Goal: Task Accomplishment & Management: Manage account settings

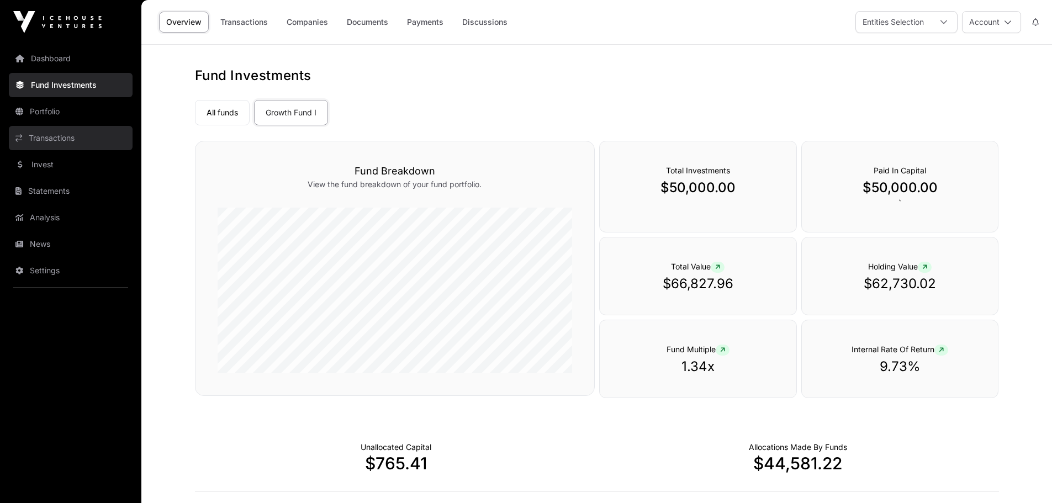
click at [40, 137] on link "Transactions" at bounding box center [71, 138] width 124 height 24
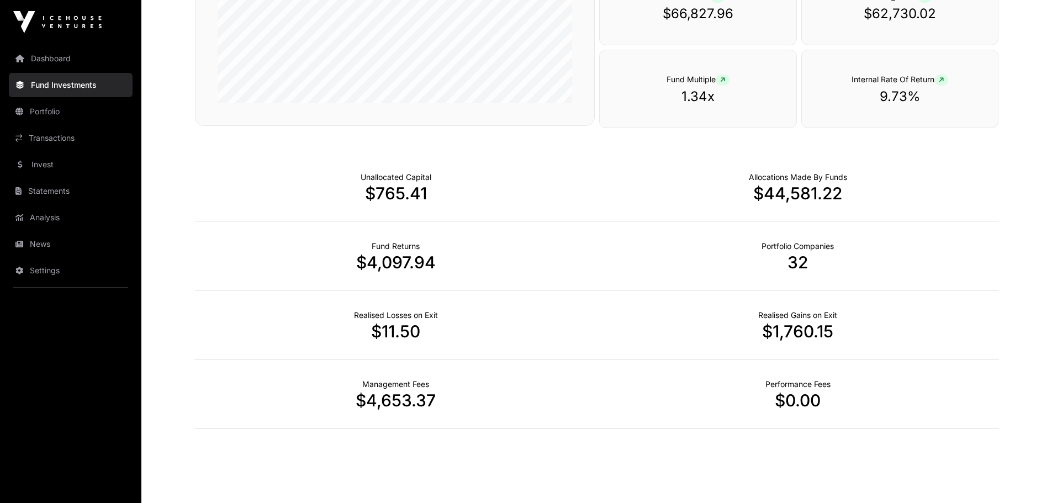
scroll to position [276, 0]
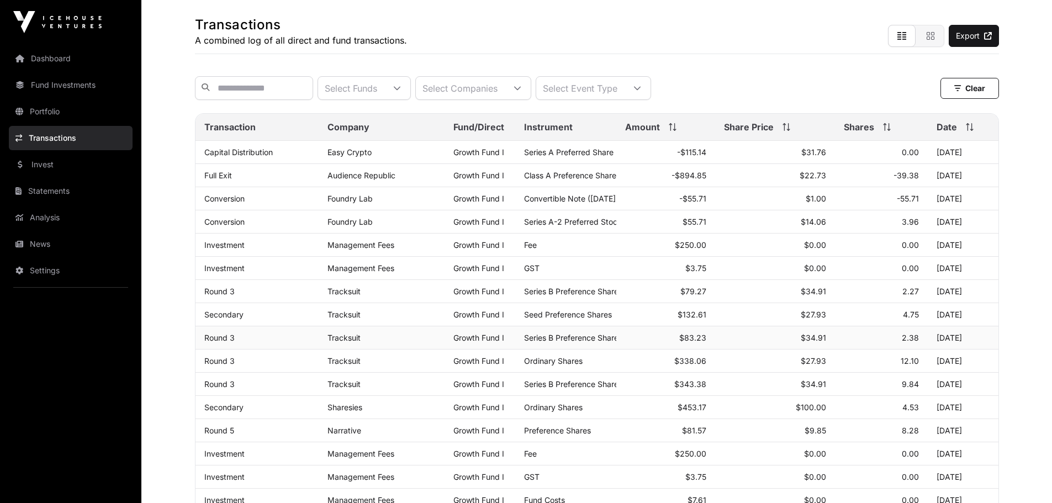
scroll to position [77, 0]
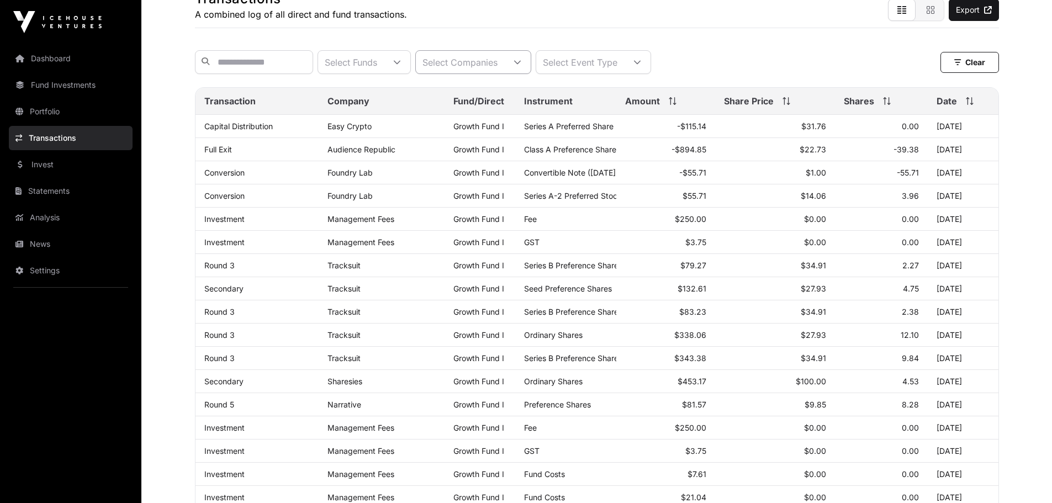
click at [521, 66] on icon at bounding box center [518, 63] width 8 height 8
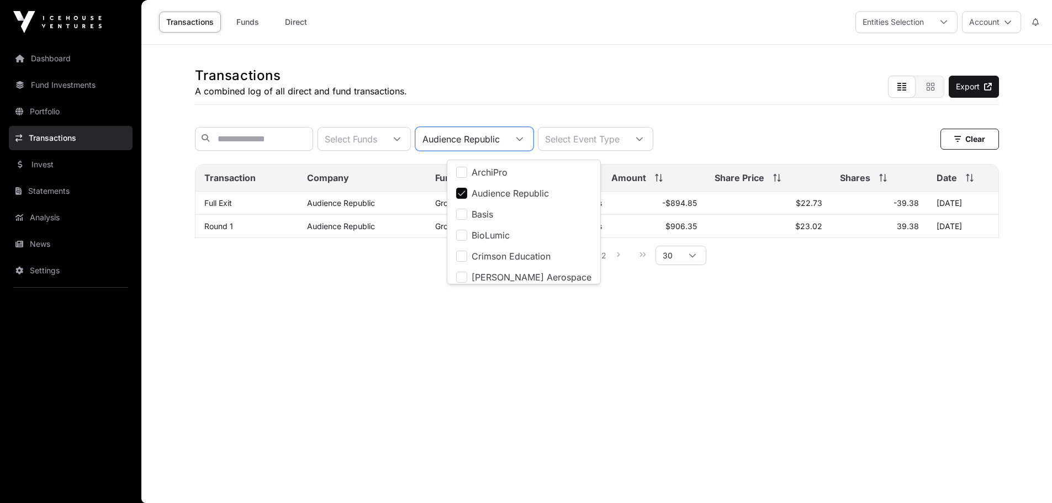
scroll to position [0, 0]
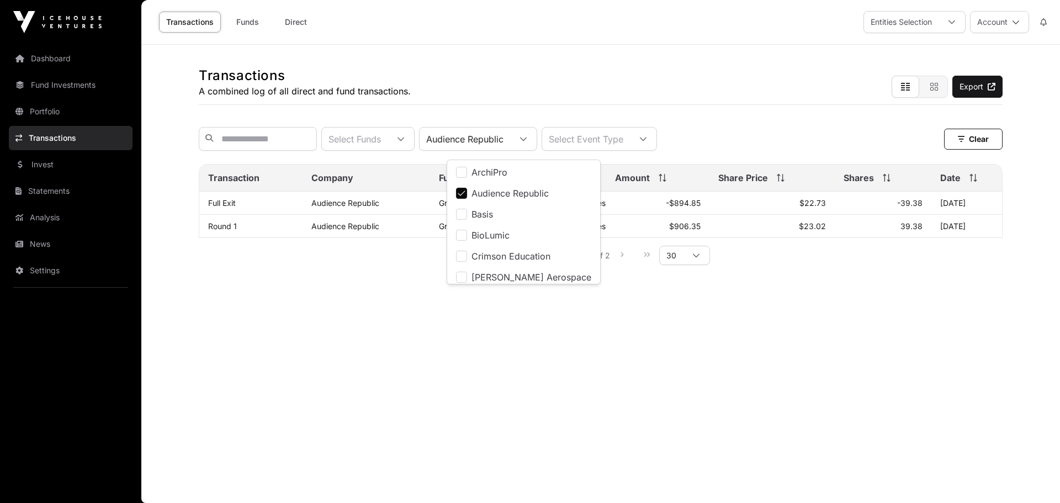
click at [768, 101] on div "Transactions A combined log of all direct and fund transactions. Export" at bounding box center [601, 75] width 804 height 60
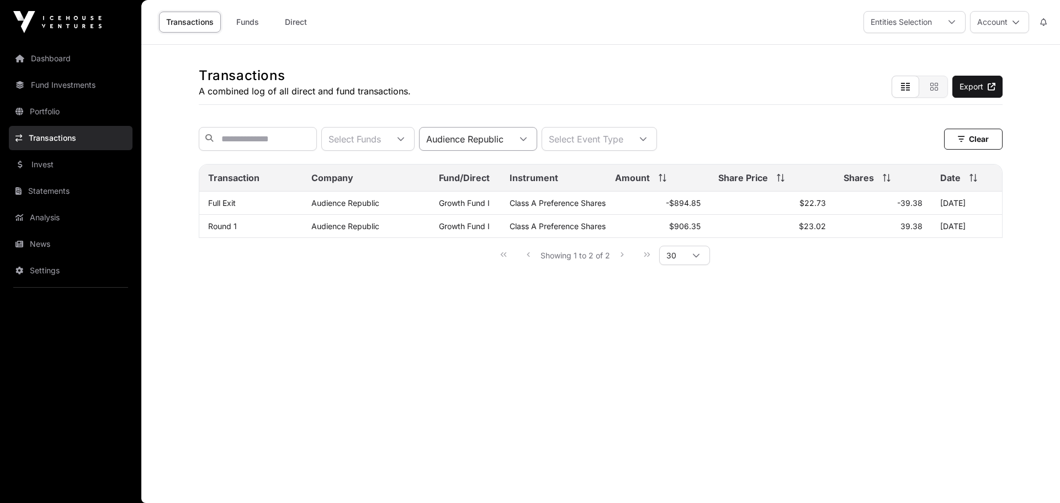
click at [527, 141] on icon at bounding box center [523, 139] width 7 height 4
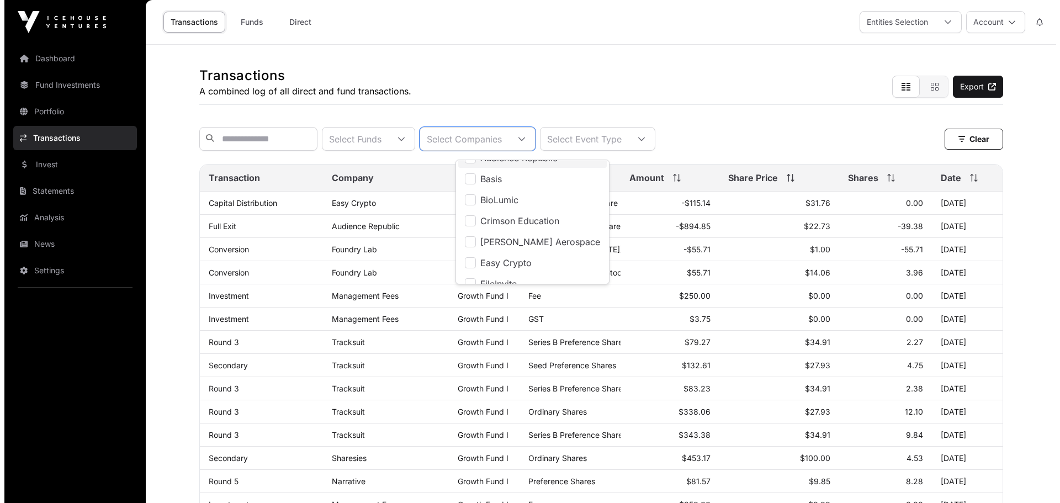
scroll to position [55, 0]
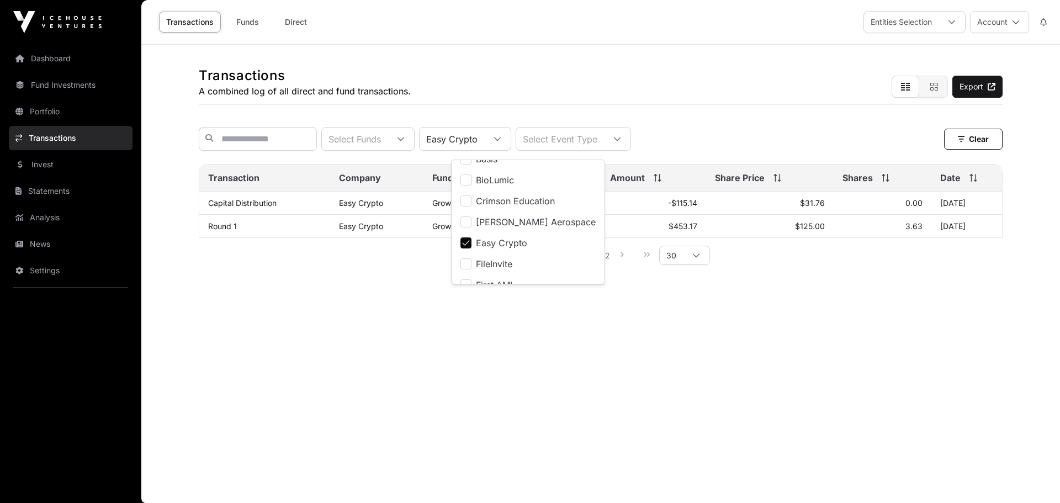
click at [734, 105] on div "Transactions A combined log of all direct and fund transactions. Export Select …" at bounding box center [601, 165] width 848 height 240
click at [502, 143] on icon at bounding box center [498, 139] width 8 height 8
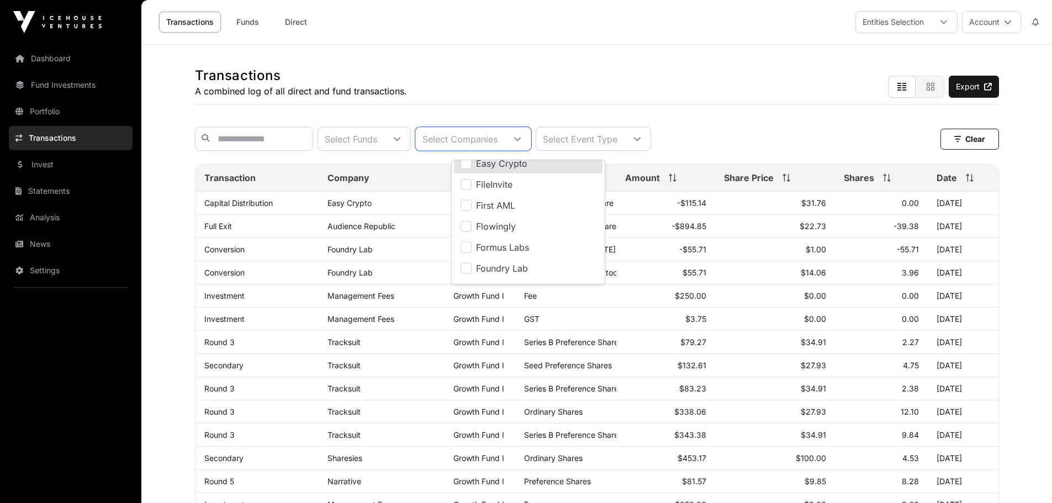
scroll to position [128, 0]
click at [687, 97] on div "Transactions A combined log of all direct and fund transactions. Export" at bounding box center [597, 75] width 804 height 60
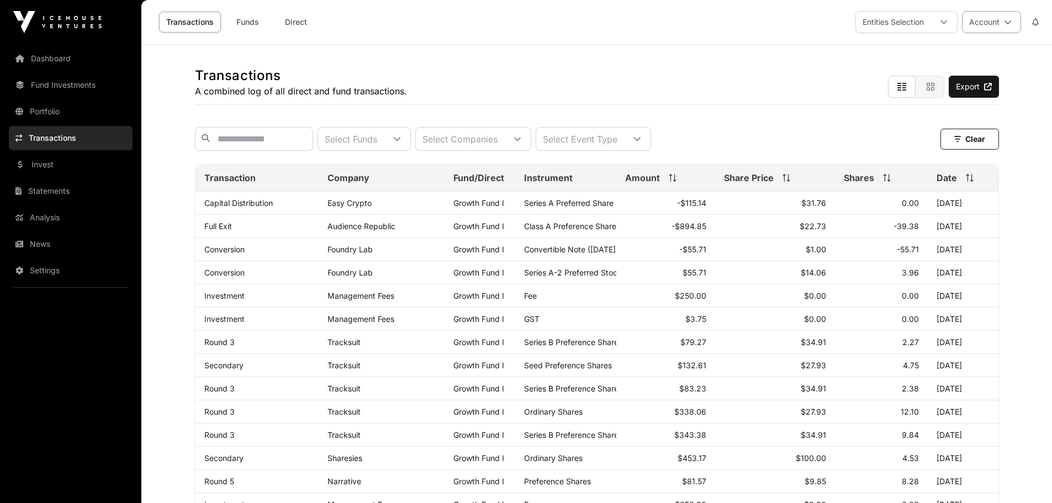
click at [1014, 21] on button "Account" at bounding box center [991, 22] width 59 height 22
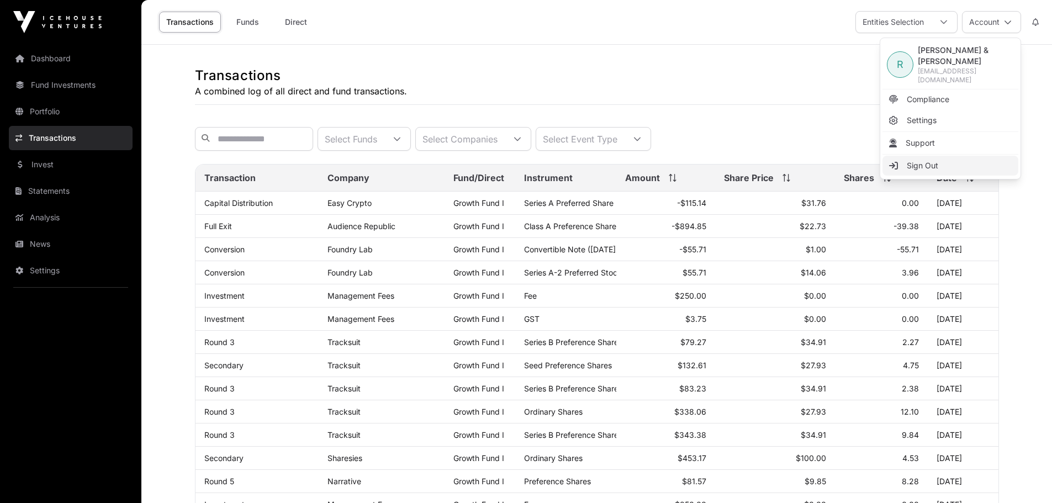
click at [924, 160] on span "Sign Out" at bounding box center [922, 165] width 31 height 11
